Goal: Find specific page/section: Locate a particular part of the current website

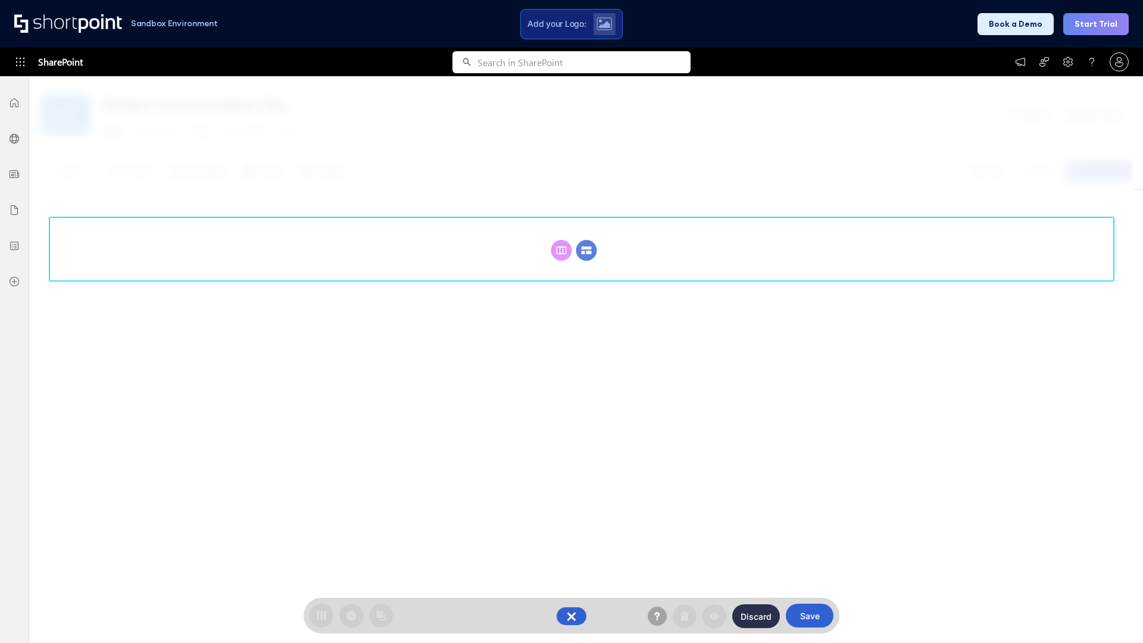
click at [587, 250] on circle at bounding box center [586, 250] width 21 height 21
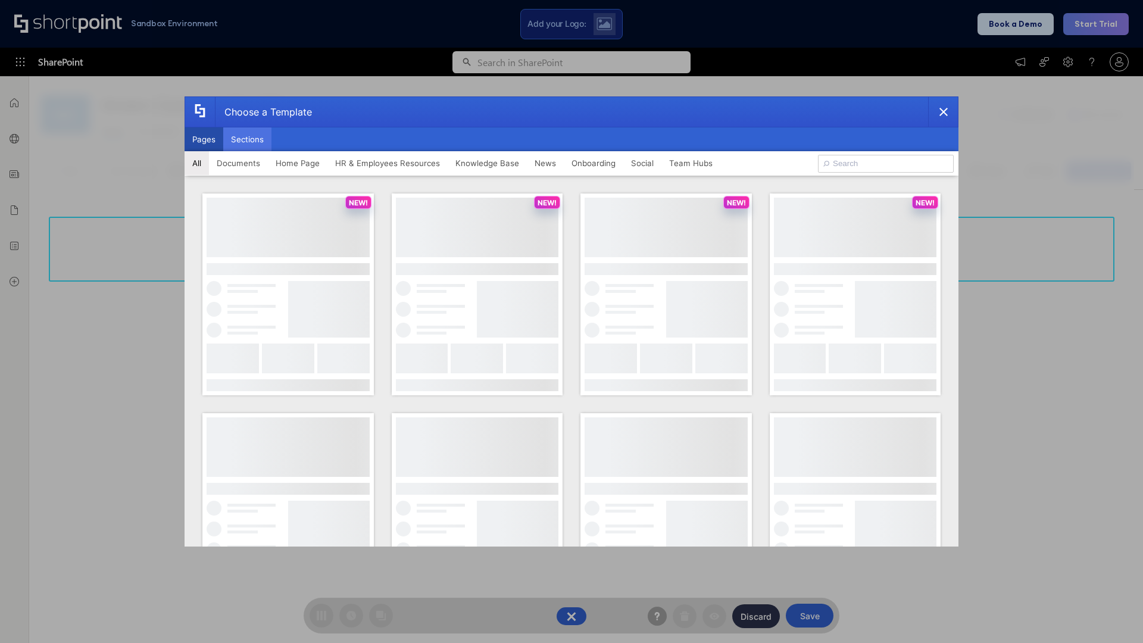
click at [247, 139] on button "Sections" at bounding box center [247, 139] width 48 height 24
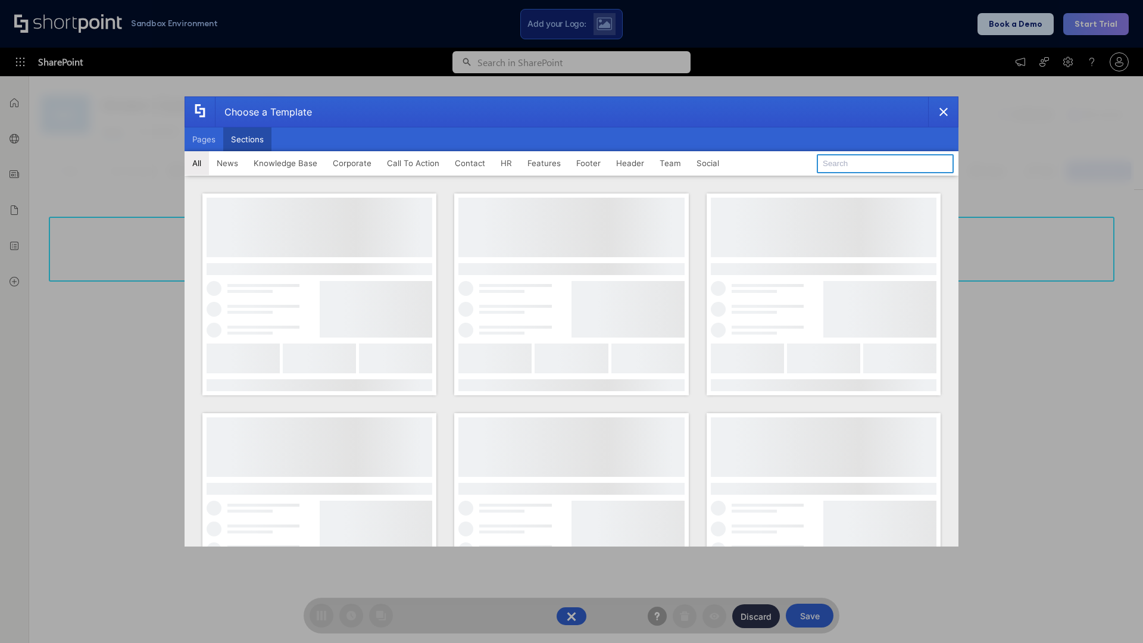
type input "Employee Spotlight 2"
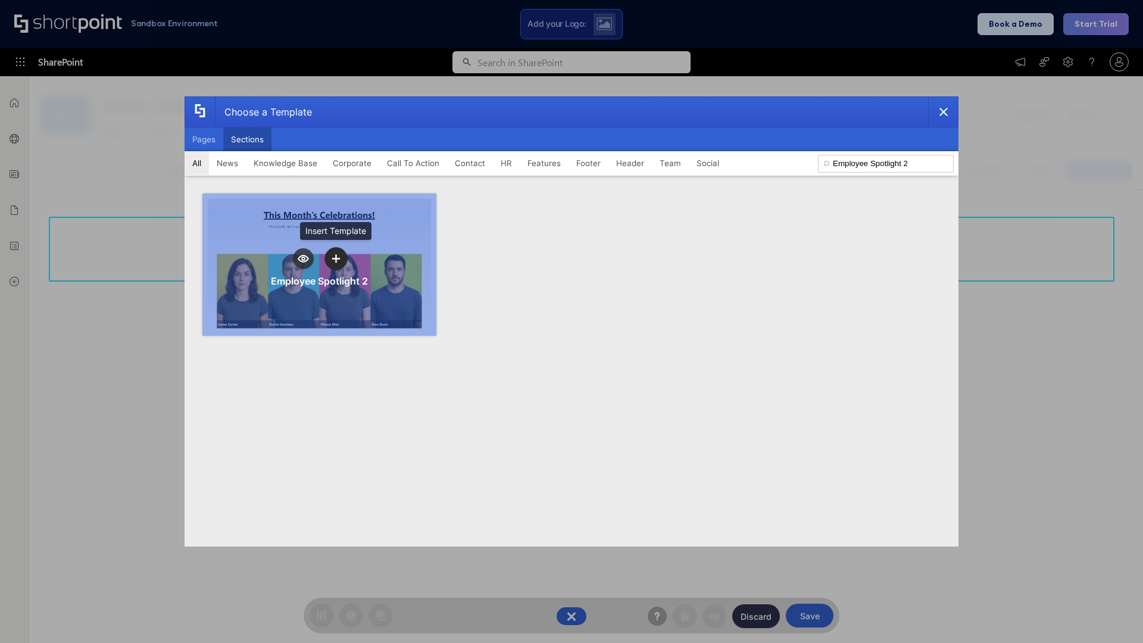
click at [336, 258] on icon "template selector" at bounding box center [336, 258] width 8 height 8
